Goal: Information Seeking & Learning: Learn about a topic

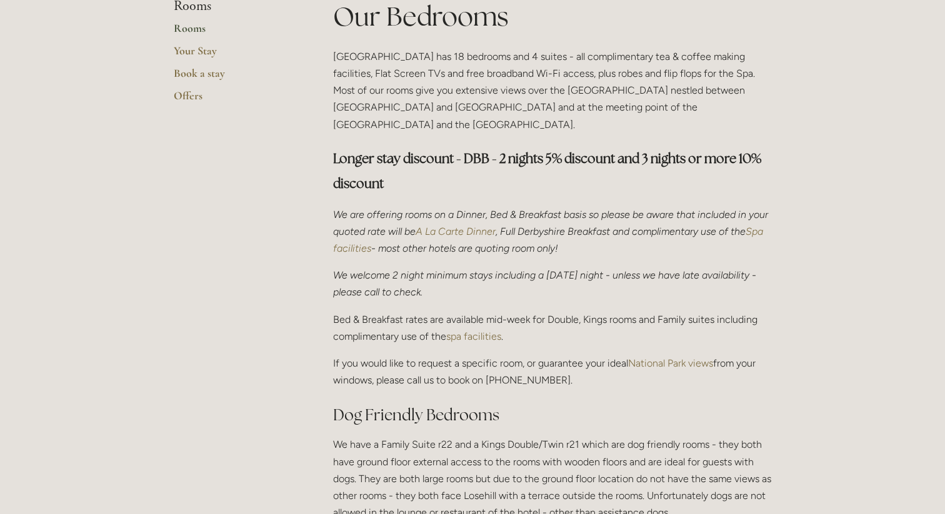
scroll to position [326, 0]
drag, startPoint x: 332, startPoint y: 258, endPoint x: 519, endPoint y: 268, distance: 187.1
click at [519, 268] on p "We welcome 2 night minimum stays including a [DATE] night - unless we have late…" at bounding box center [552, 283] width 438 height 34
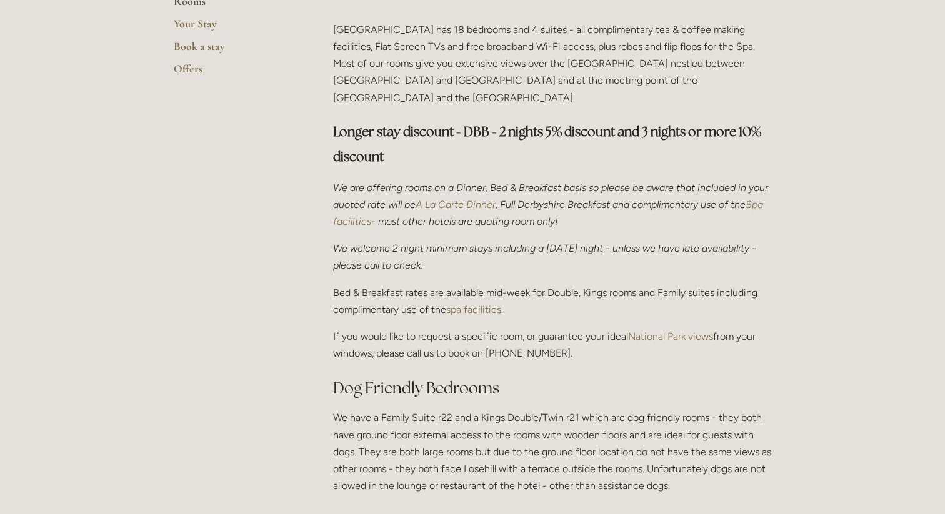
scroll to position [355, 0]
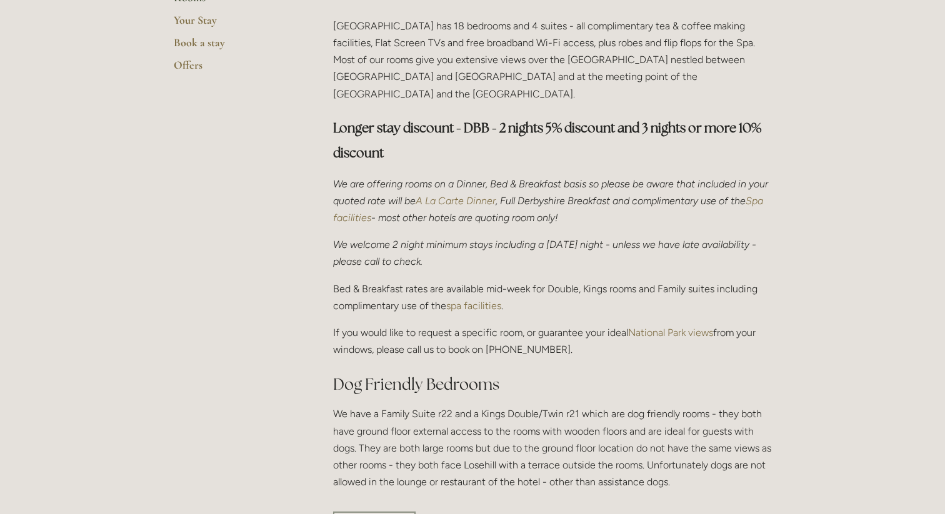
drag, startPoint x: 541, startPoint y: 290, endPoint x: 326, endPoint y: 279, distance: 215.2
click at [326, 279] on div "Our Bedrooms [GEOGRAPHIC_DATA] has 18 bedrooms and 4 suites - all complimentary…" at bounding box center [551, 235] width 459 height 534
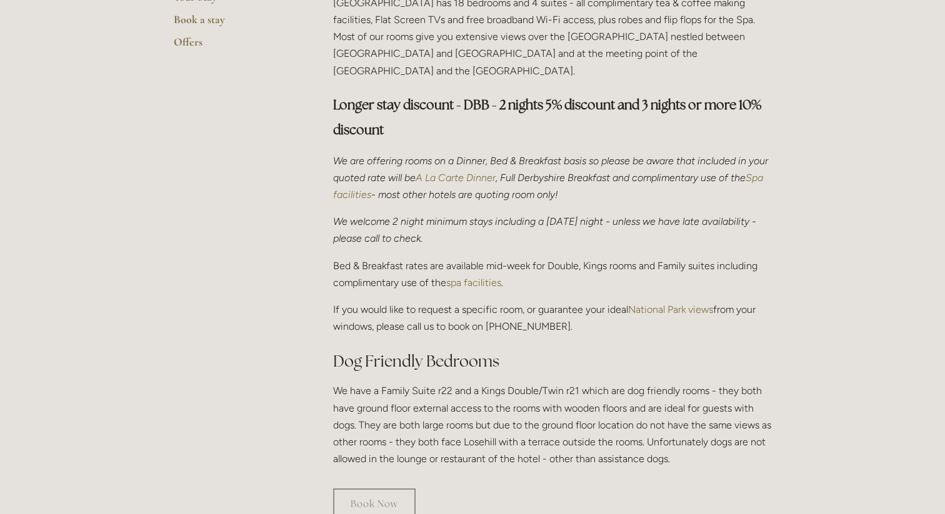
scroll to position [379, 0]
click at [682, 302] on link "National Park views" at bounding box center [670, 308] width 85 height 12
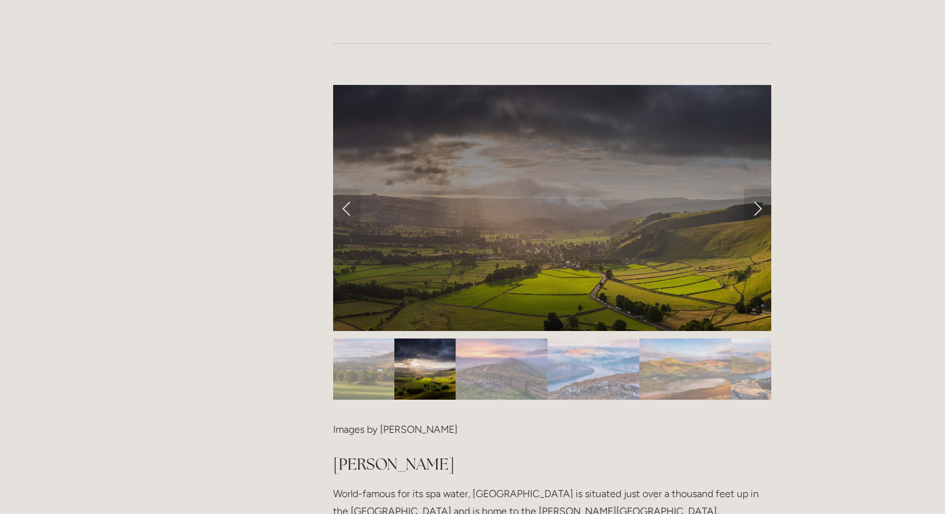
scroll to position [1164, 0]
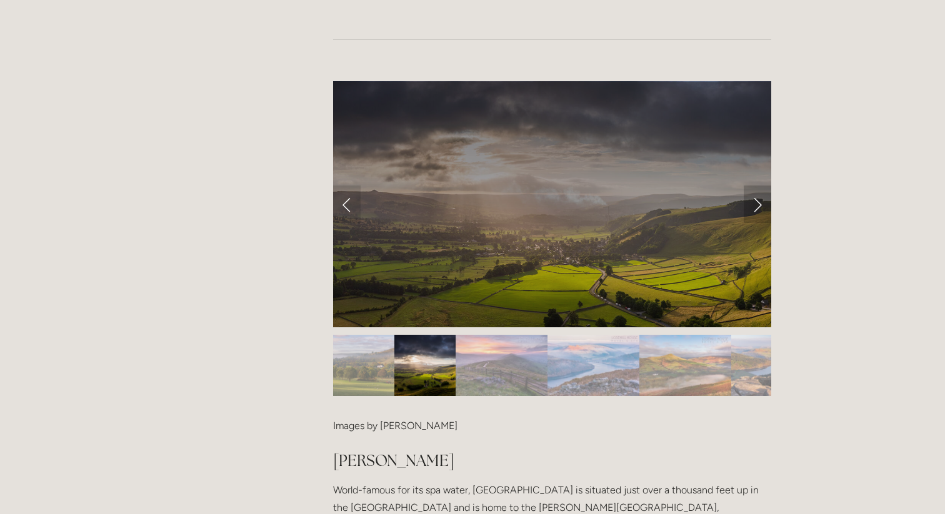
click at [756, 186] on link "Next Slide" at bounding box center [757, 204] width 27 height 37
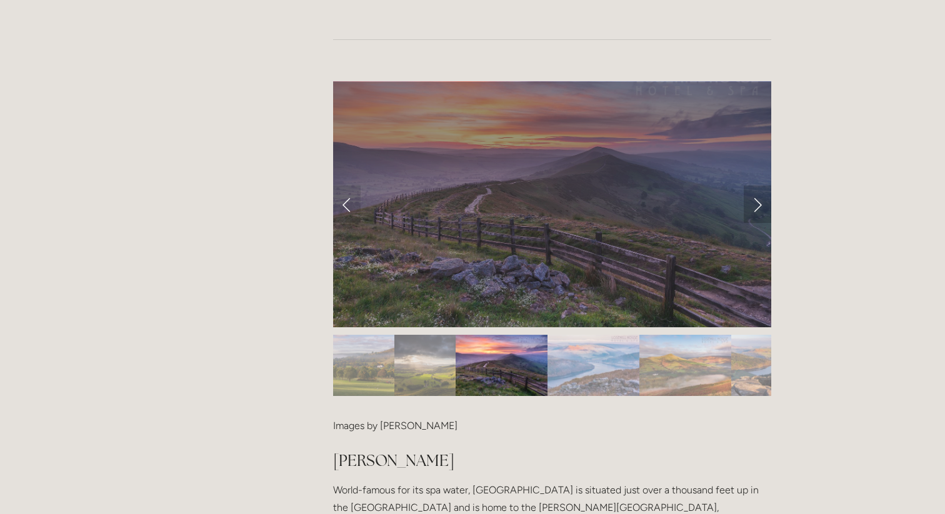
click at [756, 186] on link "Next Slide" at bounding box center [757, 204] width 27 height 37
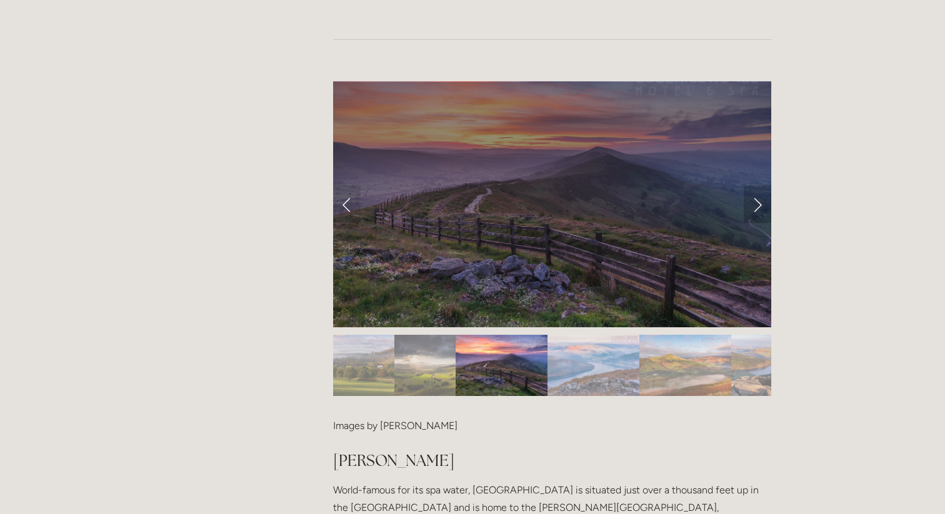
click at [757, 186] on link "Next Slide" at bounding box center [757, 204] width 27 height 37
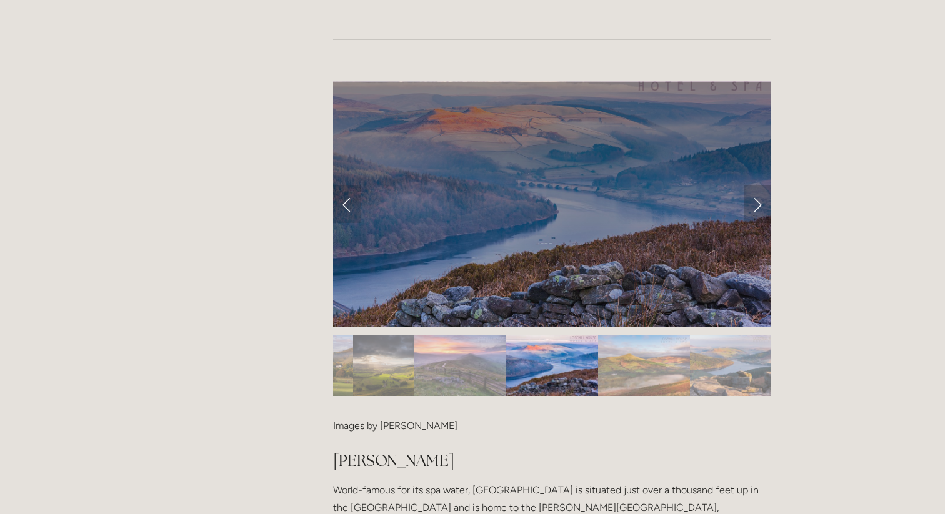
click at [761, 186] on link "Next Slide" at bounding box center [757, 204] width 27 height 37
click at [759, 186] on link "Next Slide" at bounding box center [757, 204] width 27 height 37
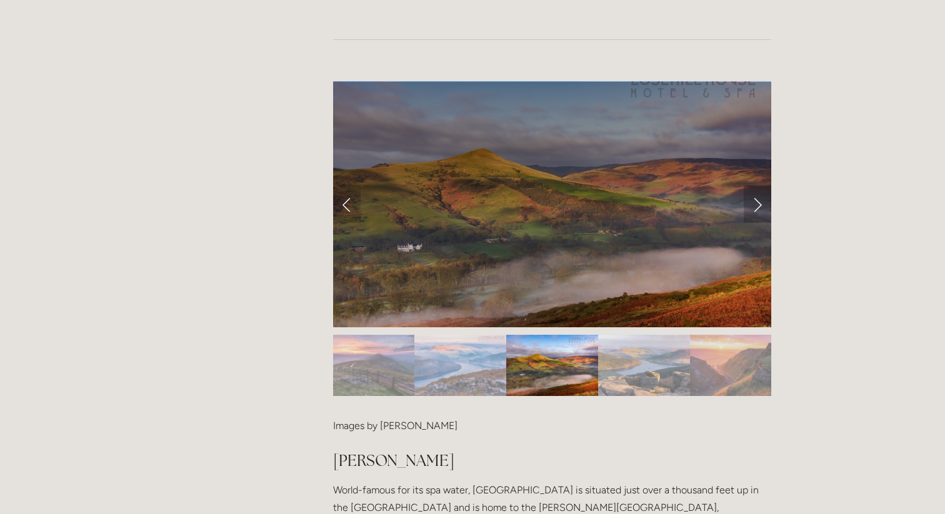
click at [759, 186] on link "Next Slide" at bounding box center [757, 204] width 27 height 37
click at [764, 186] on link "Next Slide" at bounding box center [757, 204] width 27 height 37
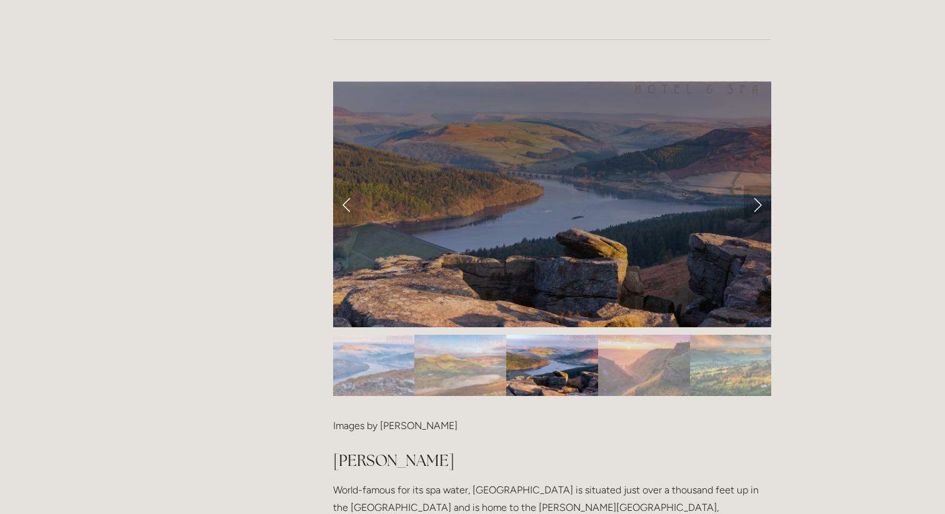
click at [762, 186] on link "Next Slide" at bounding box center [757, 204] width 27 height 37
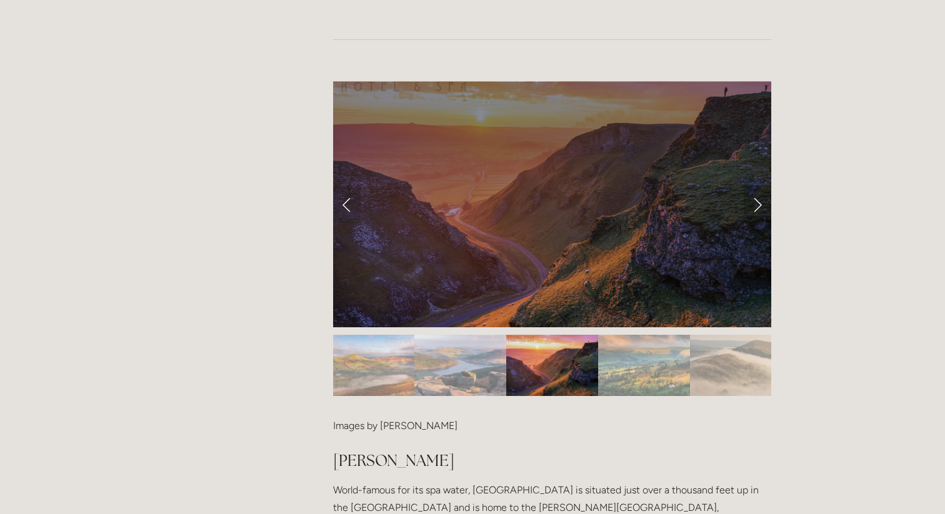
click at [762, 186] on link "Next Slide" at bounding box center [757, 204] width 27 height 37
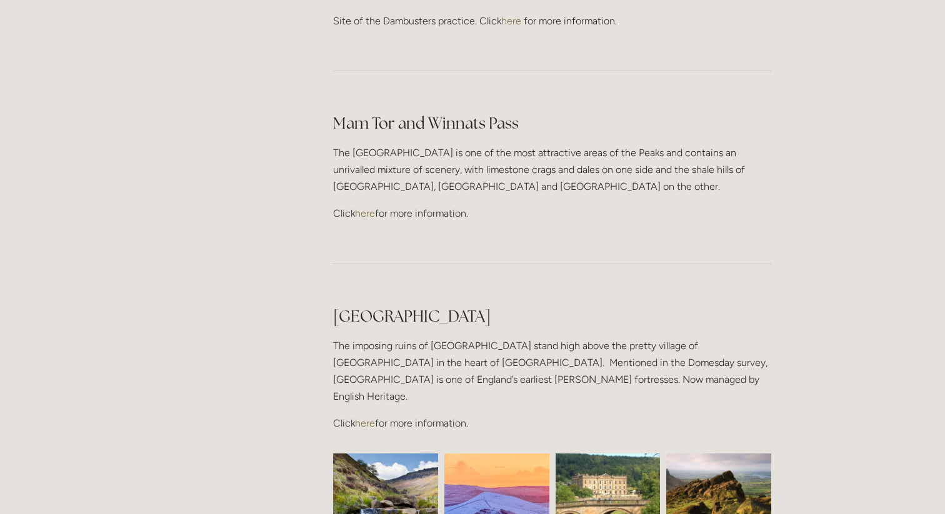
scroll to position [2783, 0]
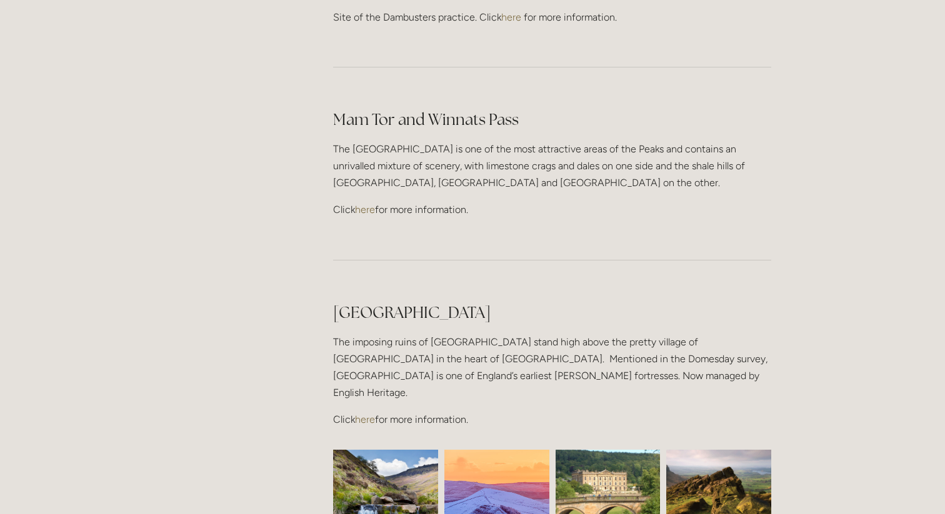
drag, startPoint x: 436, startPoint y: 100, endPoint x: 402, endPoint y: 172, distance: 79.4
click at [466, 229] on div at bounding box center [551, 260] width 459 height 62
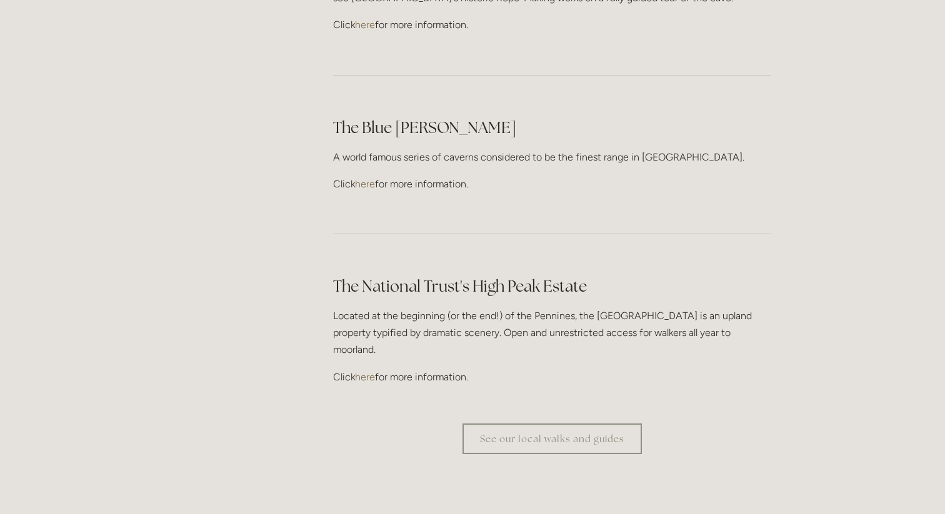
scroll to position [3600, 0]
